Goal: Task Accomplishment & Management: Manage account settings

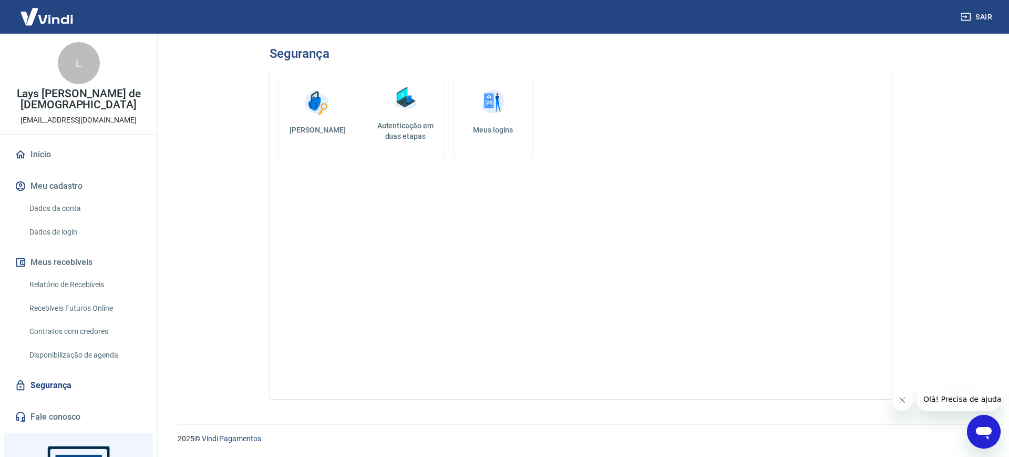
click at [424, 125] on h5 "Autenticação em duas etapas" at bounding box center [406, 130] width 70 height 21
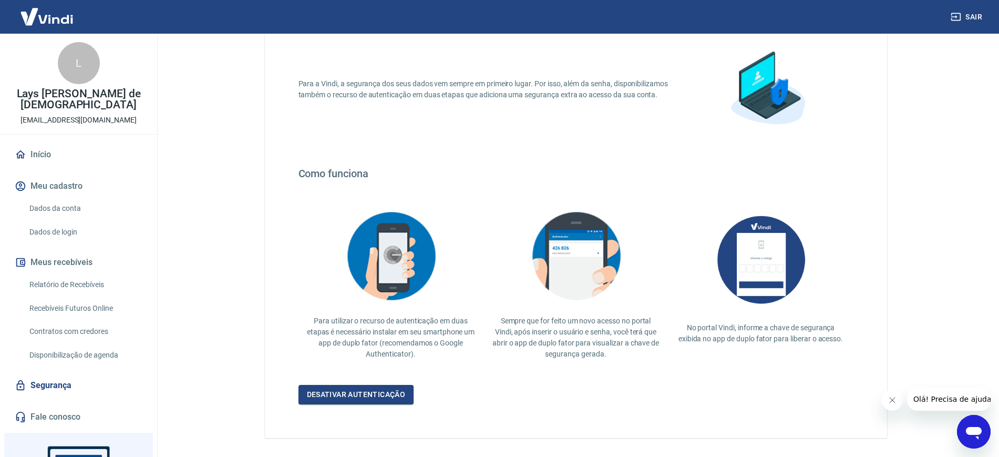
scroll to position [114, 0]
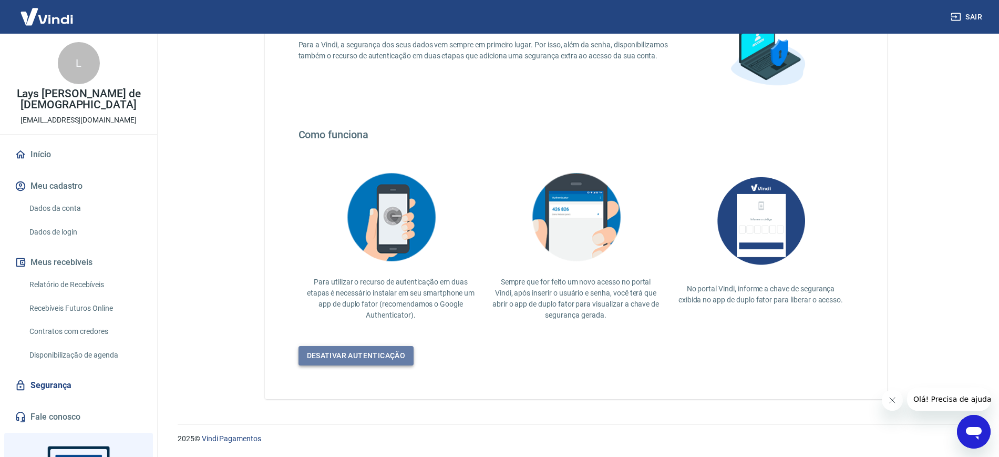
click at [363, 363] on link "Desativar autenticação" at bounding box center [357, 355] width 116 height 19
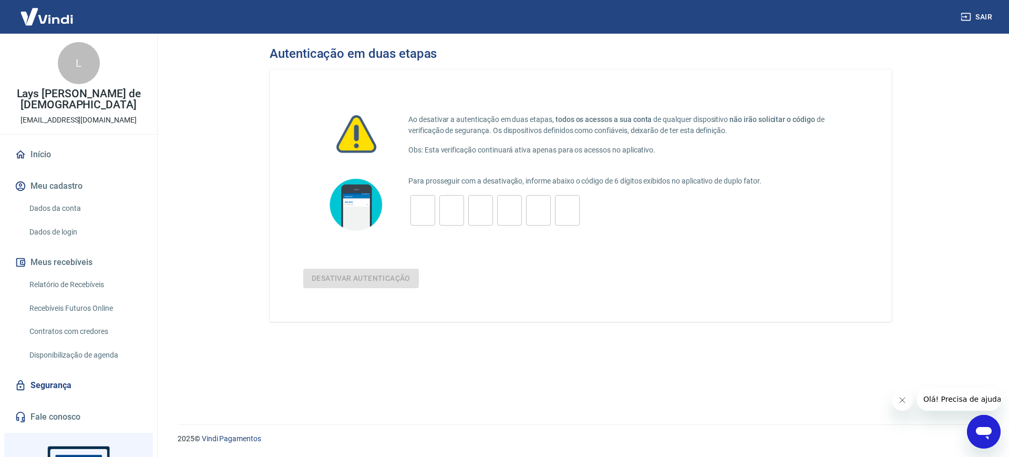
click at [422, 214] on input "tel" at bounding box center [423, 210] width 25 height 23
type input "3"
type input "5"
type input "1"
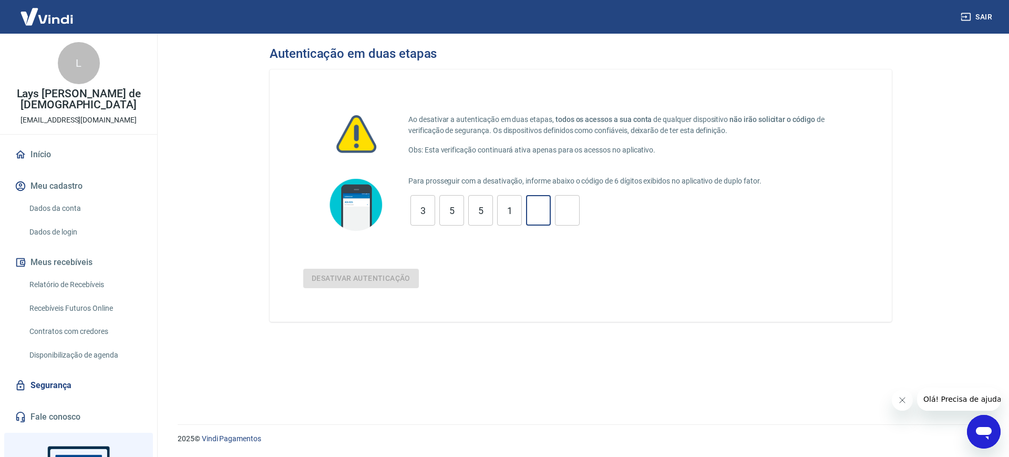
type input "1"
type input "5"
click at [378, 277] on button "Desativar autenticação" at bounding box center [361, 278] width 116 height 19
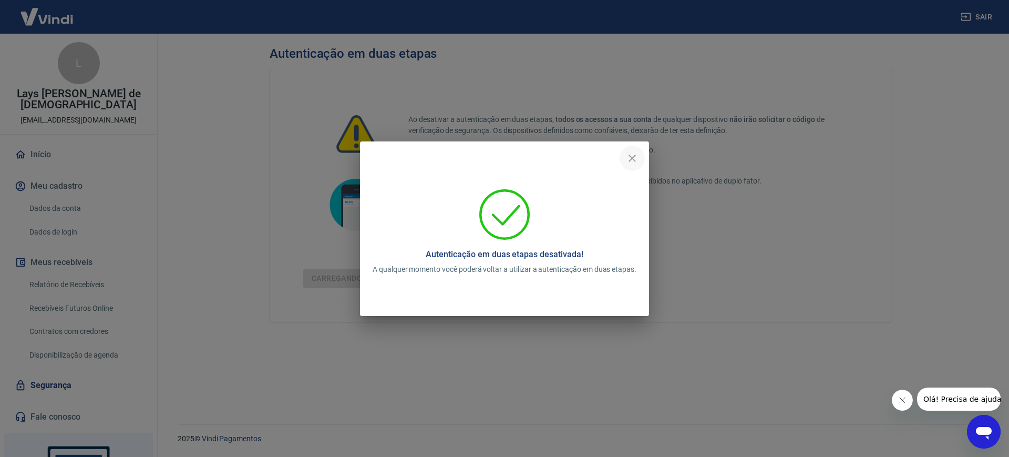
click at [636, 157] on icon "close" at bounding box center [632, 158] width 13 height 13
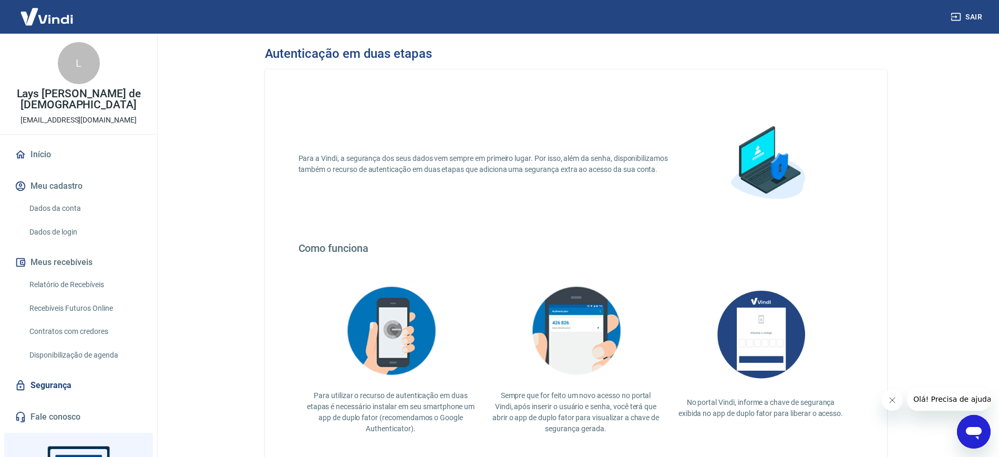
scroll to position [114, 0]
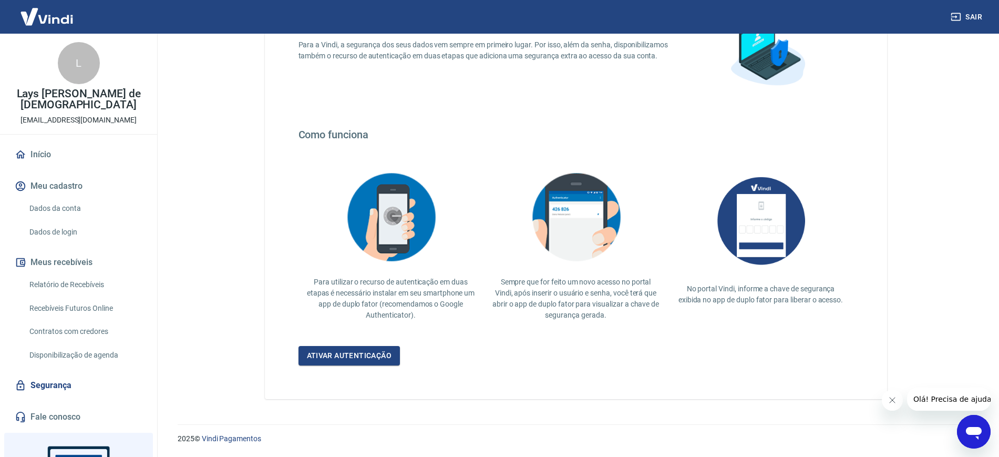
click at [49, 20] on img at bounding box center [47, 17] width 68 height 32
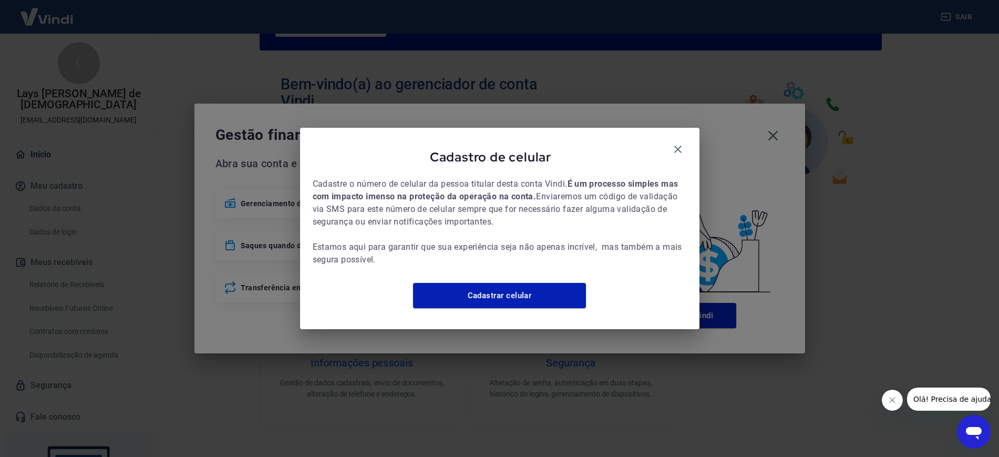
scroll to position [471, 0]
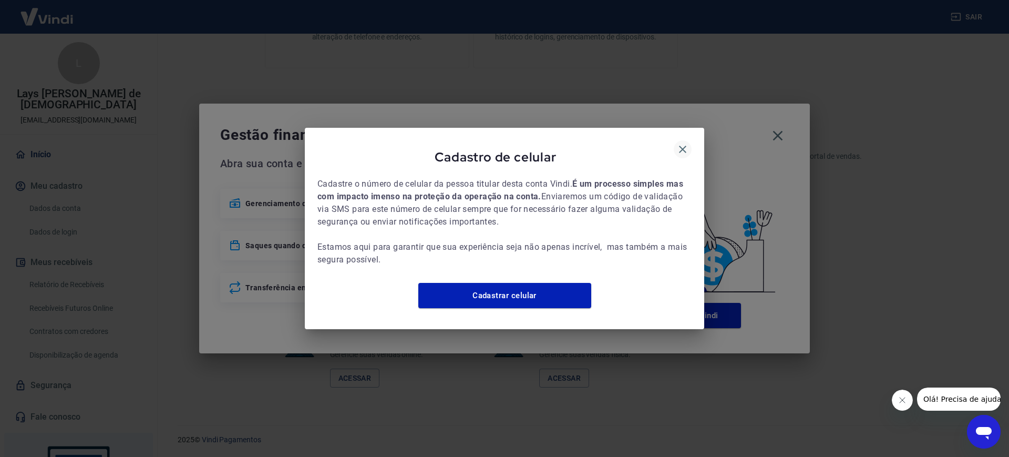
click at [677, 146] on icon "button" at bounding box center [683, 149] width 13 height 13
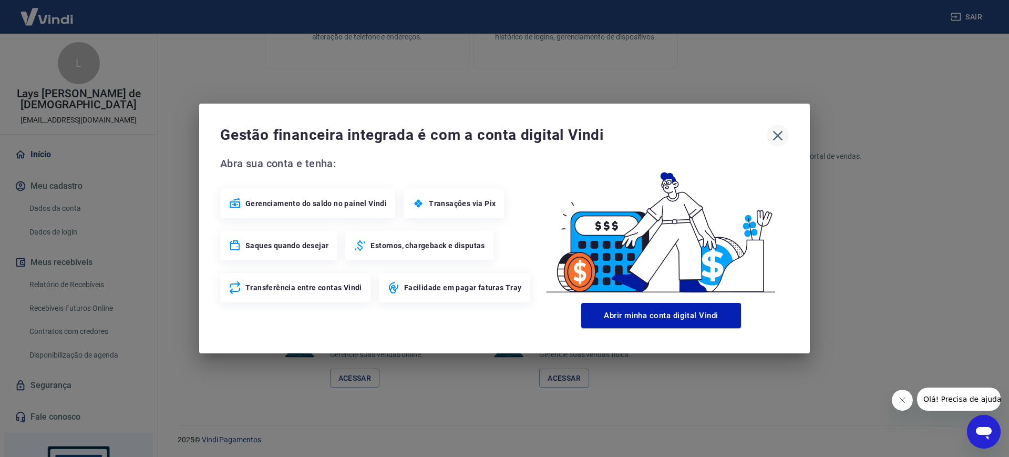
click at [774, 134] on icon "button" at bounding box center [778, 135] width 17 height 17
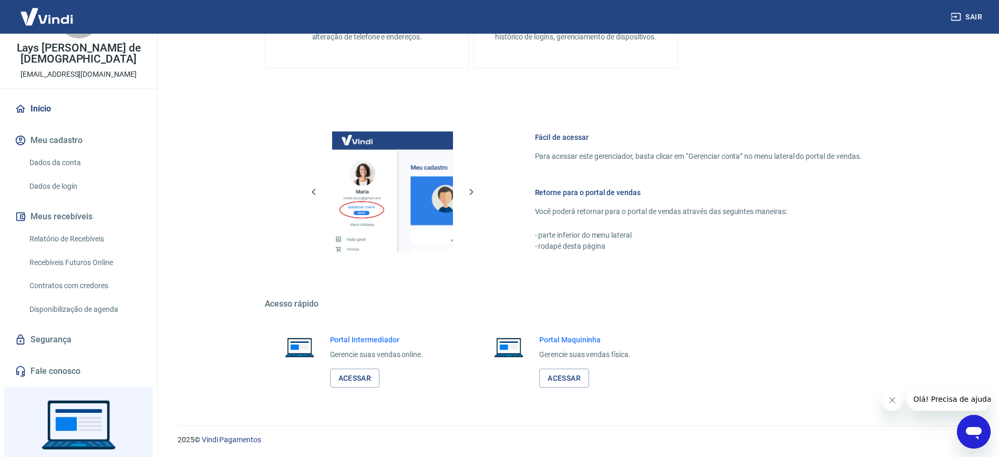
scroll to position [0, 0]
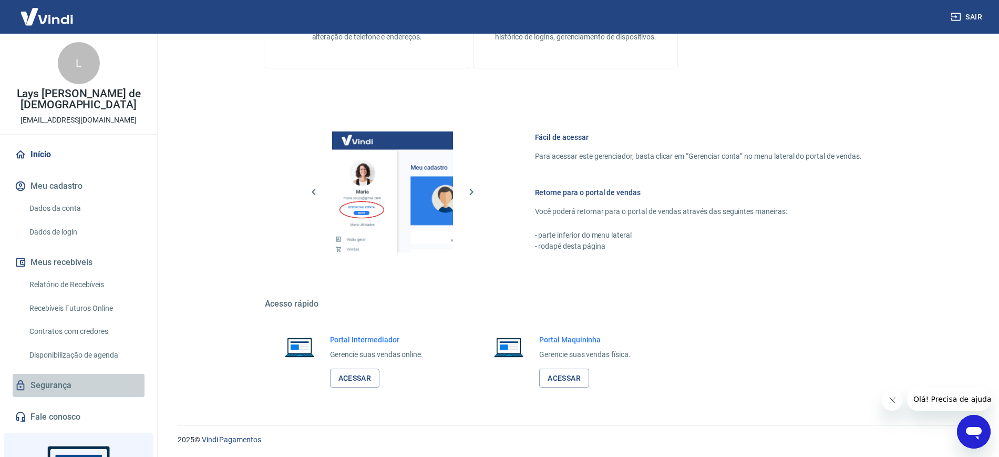
click at [78, 382] on link "Segurança" at bounding box center [79, 385] width 132 height 23
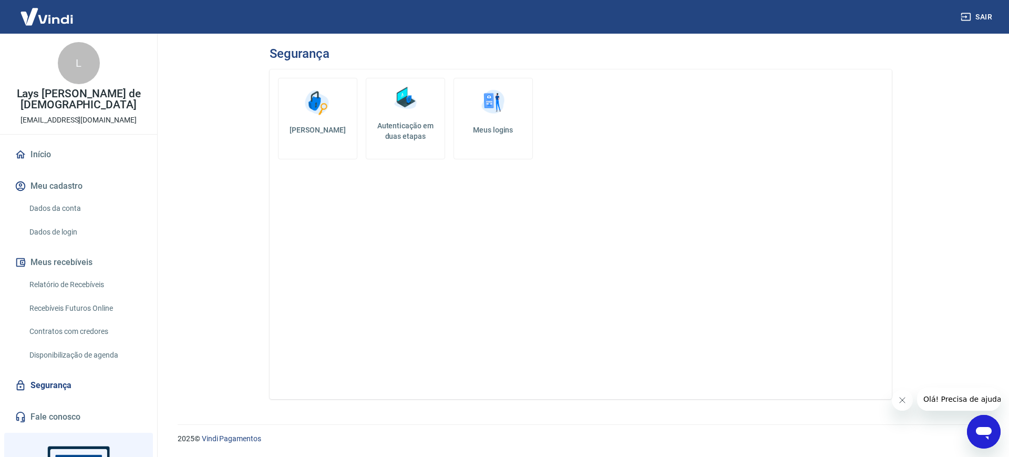
click at [388, 104] on link "Autenticação em duas etapas" at bounding box center [405, 118] width 79 height 81
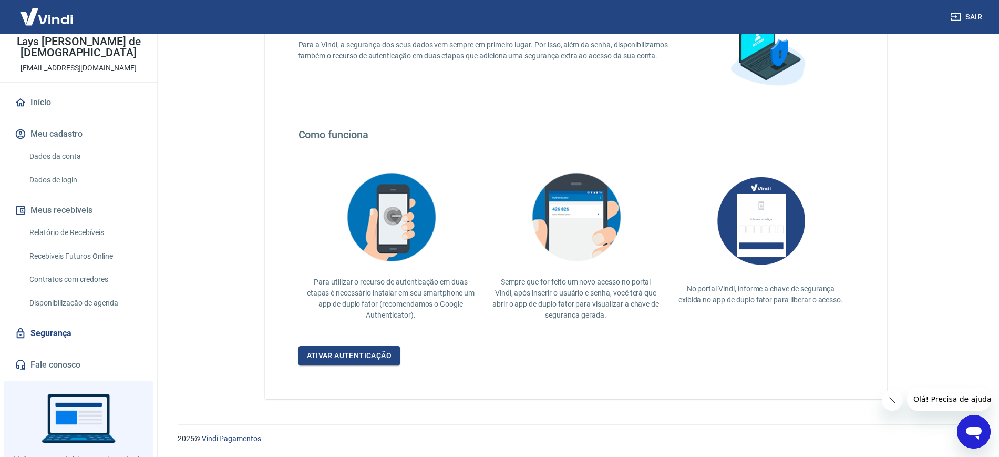
scroll to position [98, 0]
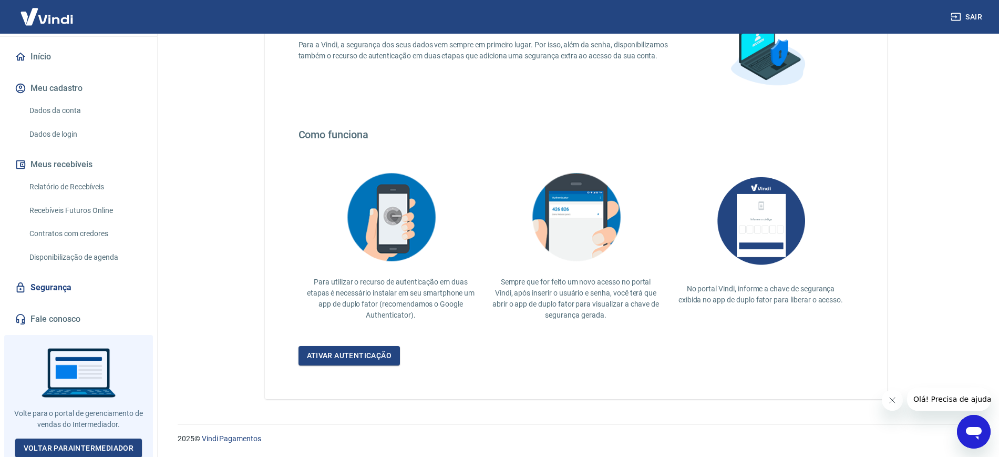
click at [42, 14] on img at bounding box center [47, 17] width 68 height 32
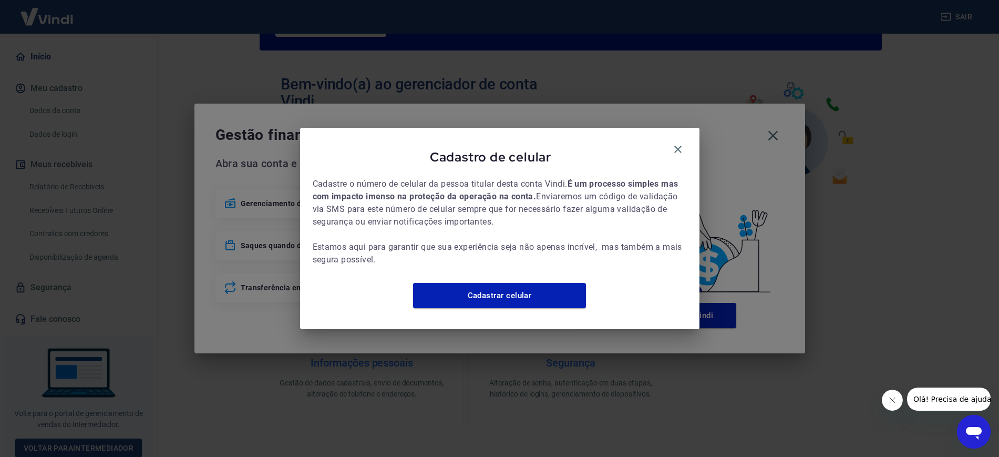
scroll to position [471, 0]
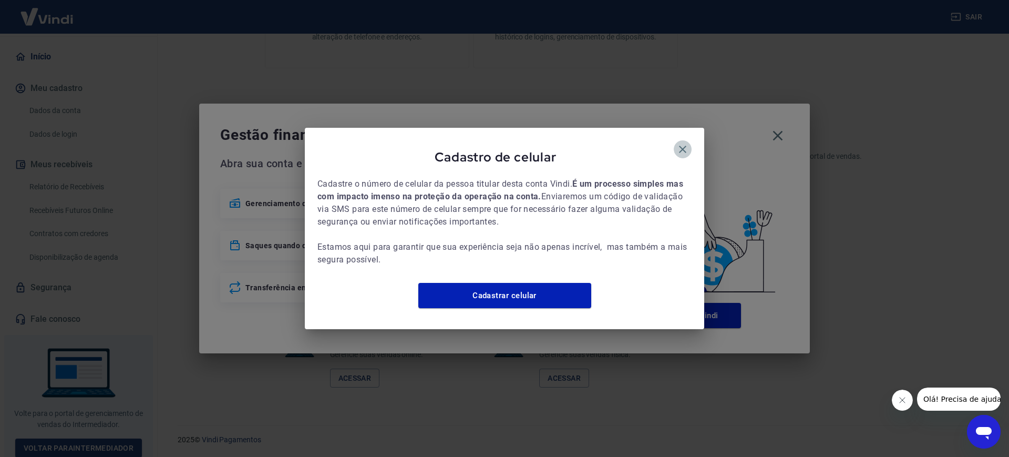
click at [686, 150] on button "button" at bounding box center [683, 149] width 18 height 18
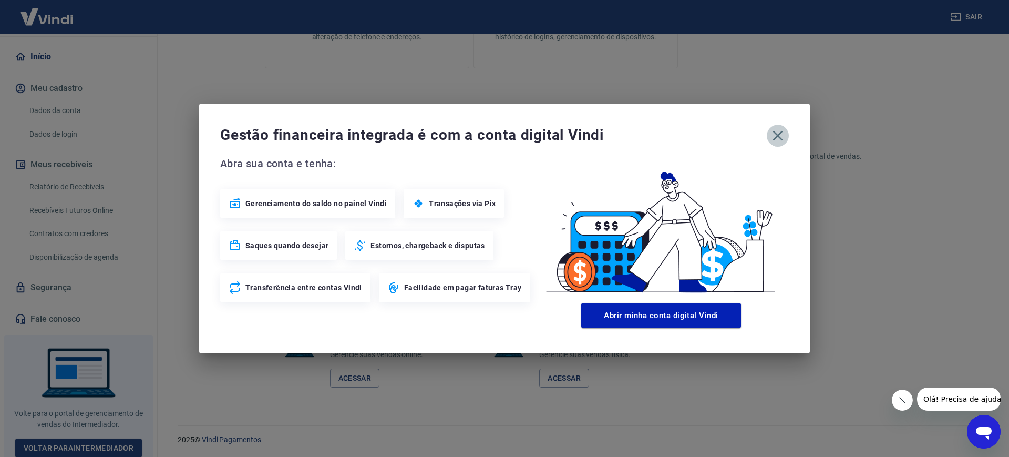
click at [780, 139] on icon "button" at bounding box center [778, 135] width 17 height 17
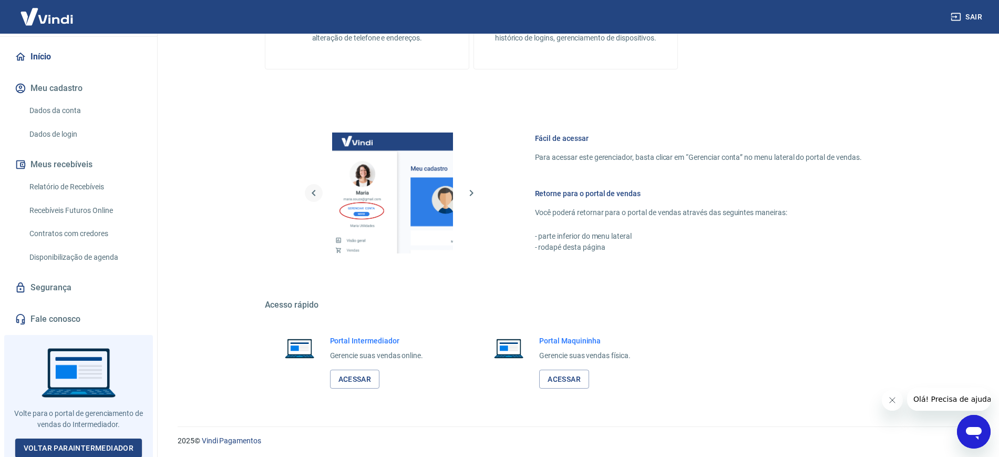
scroll to position [472, 0]
